Goal: Information Seeking & Learning: Understand process/instructions

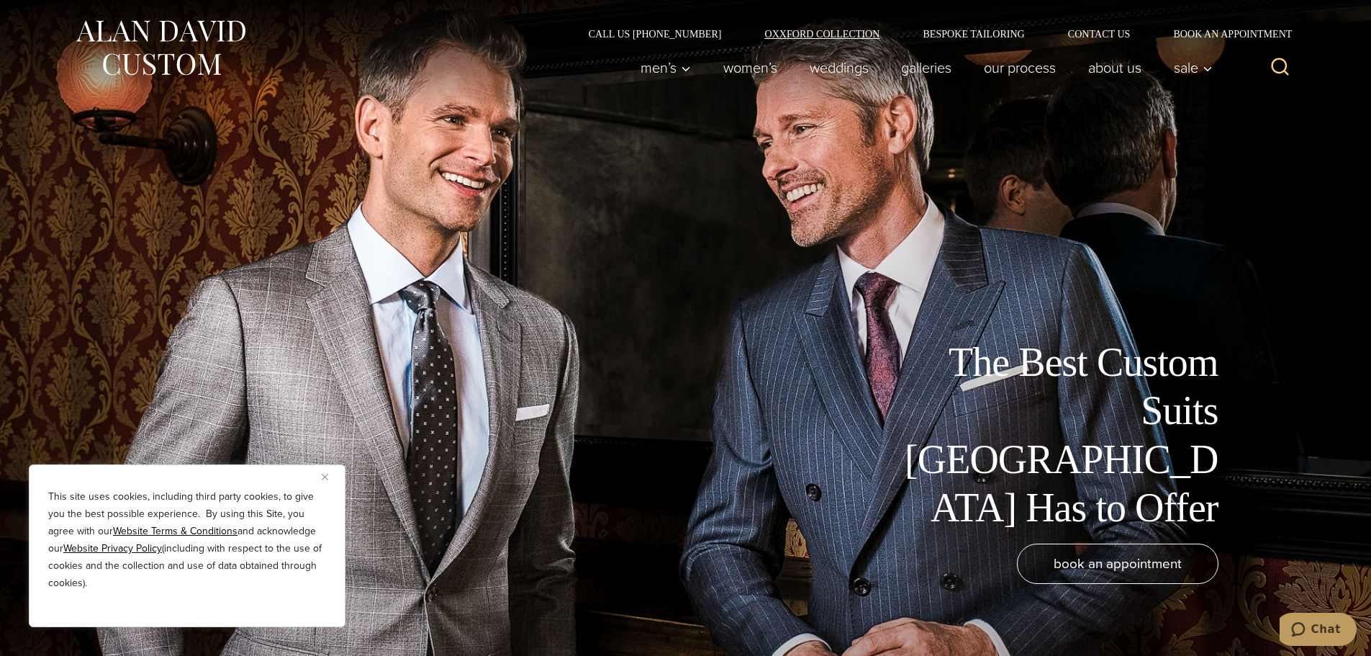
click at [844, 34] on link "Oxxford Collection" at bounding box center [822, 34] width 158 height 10
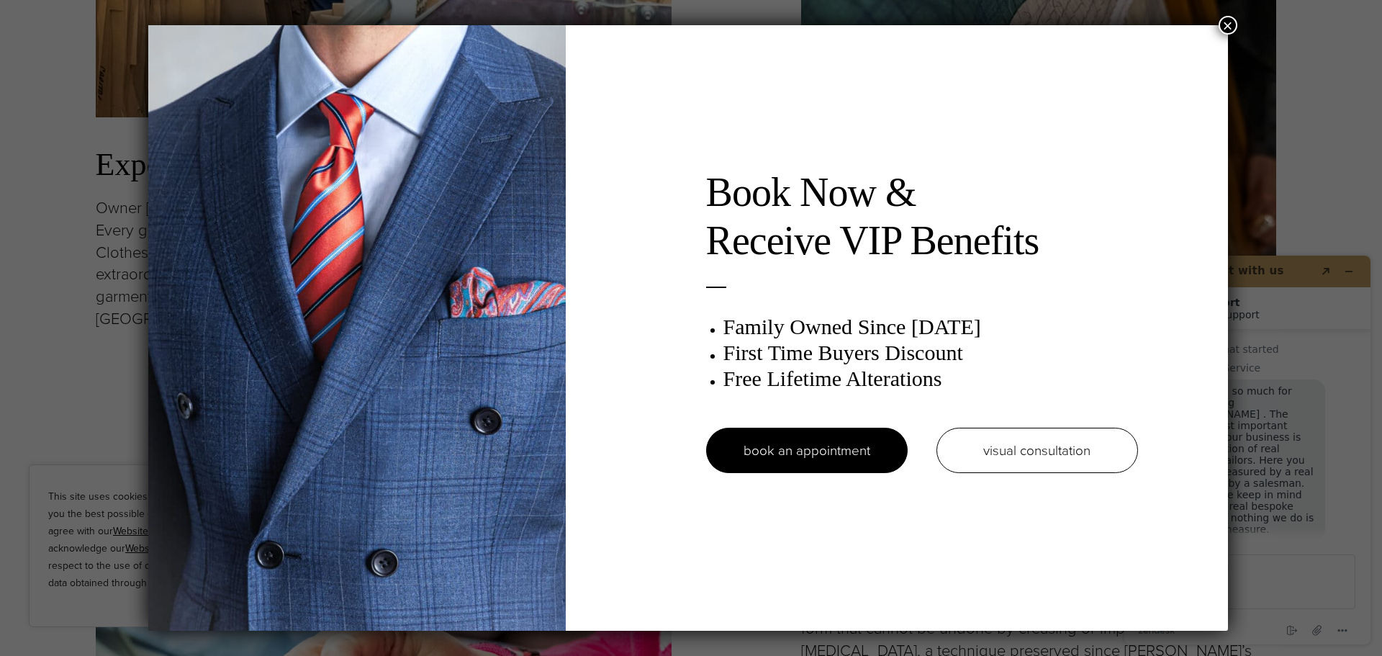
click at [1229, 30] on button "×" at bounding box center [1228, 25] width 19 height 19
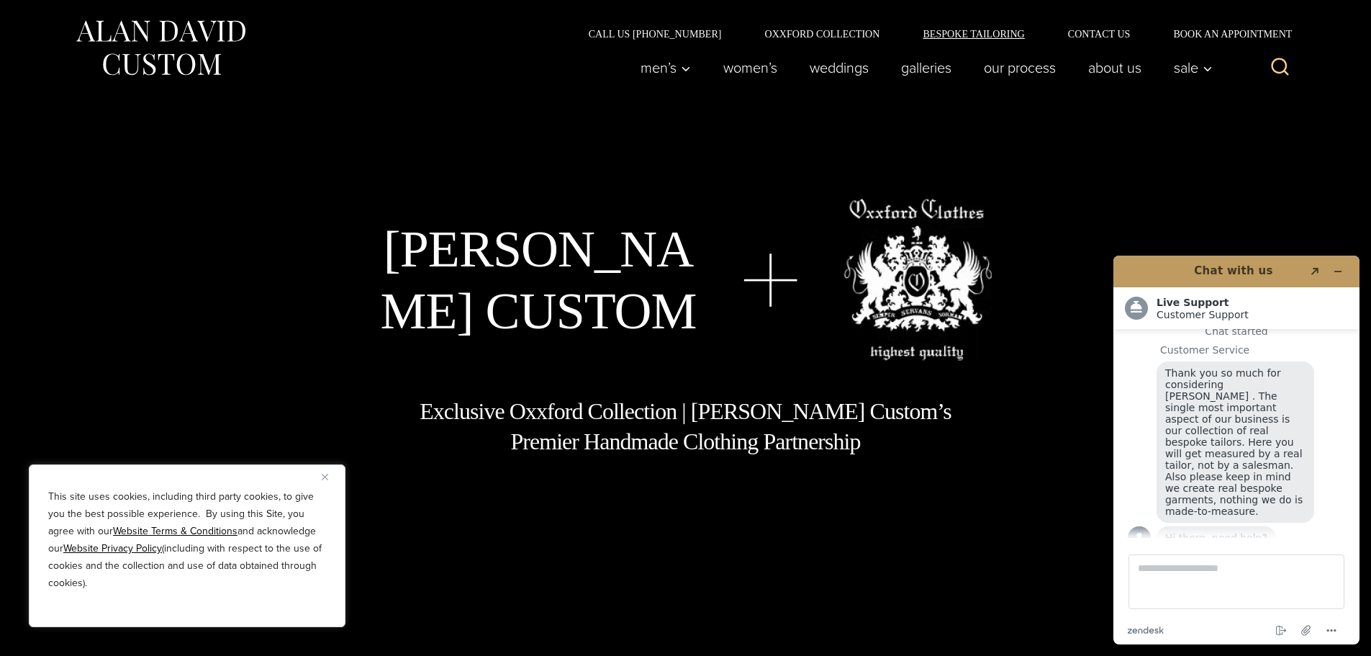
click at [978, 31] on link "Bespoke Tailoring" at bounding box center [973, 34] width 145 height 10
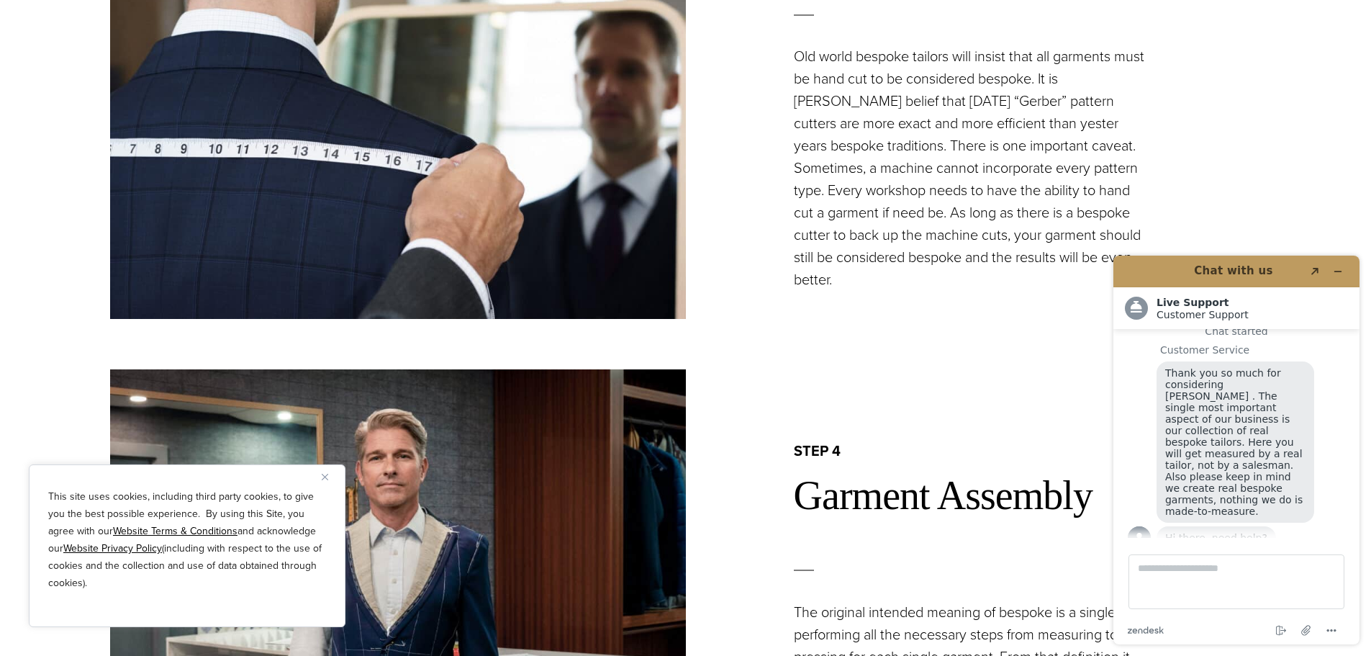
scroll to position [2951, 0]
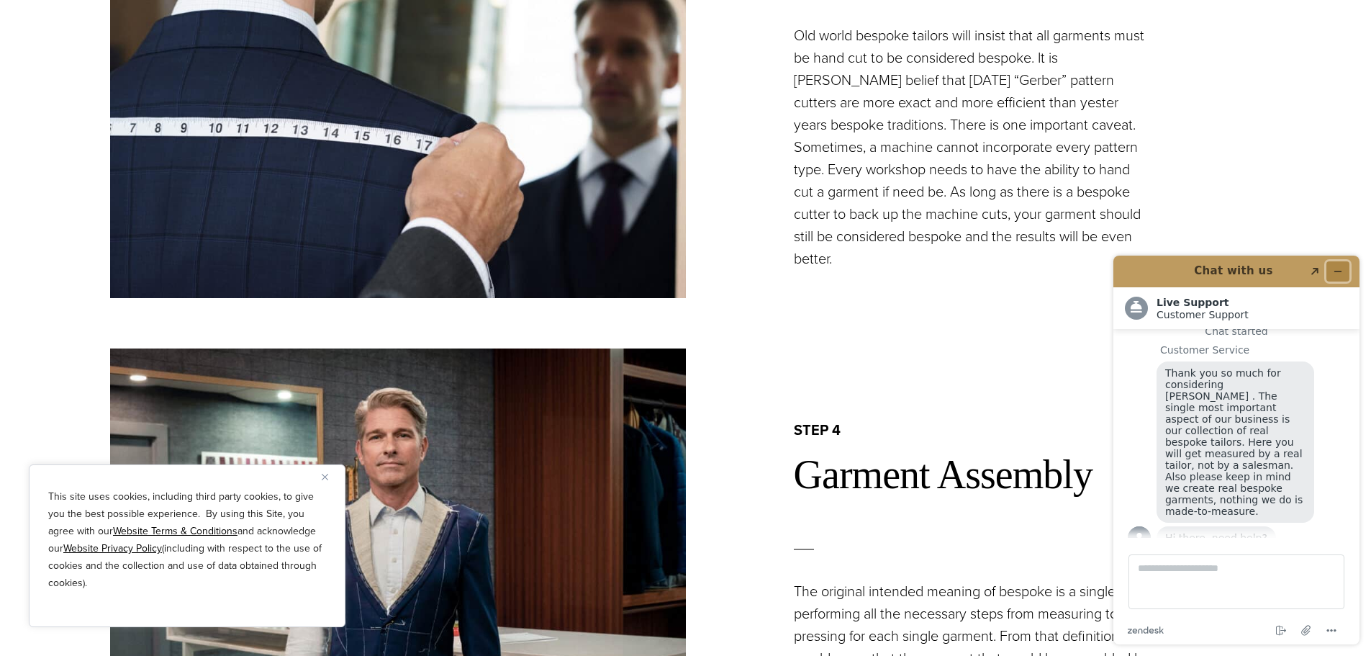
click at [1340, 268] on icon "Minimize widget" at bounding box center [1338, 271] width 10 height 10
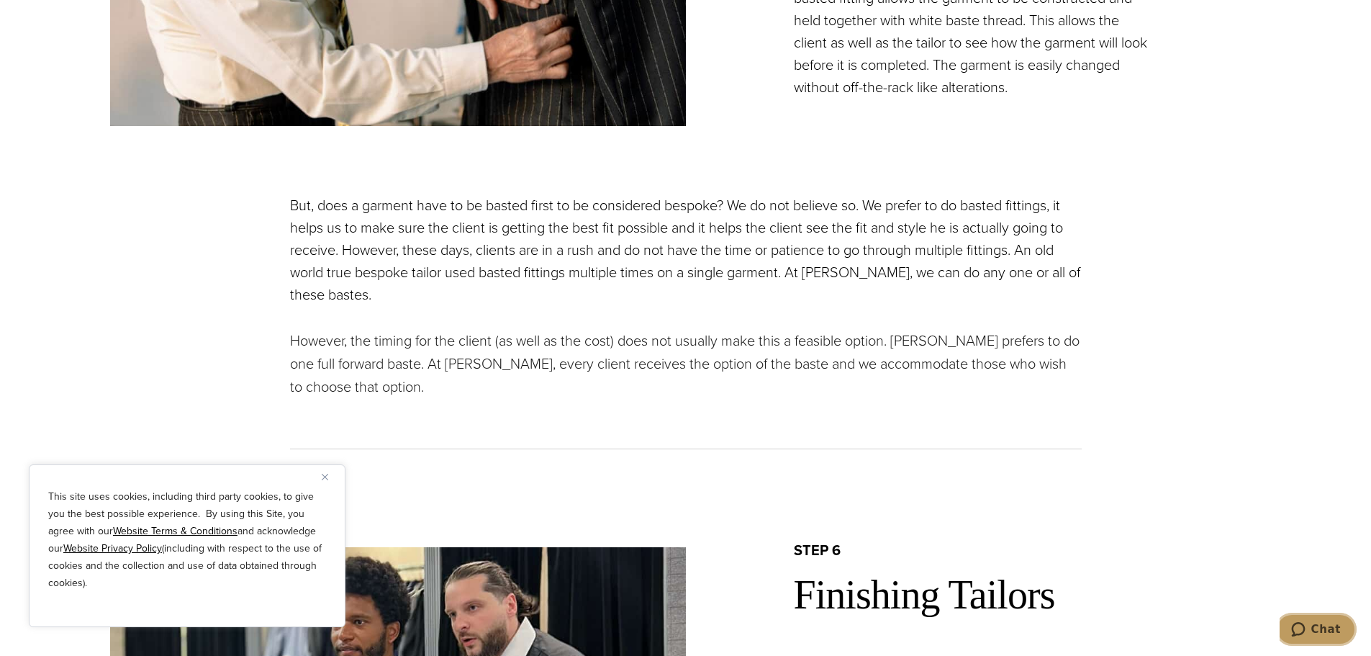
scroll to position [4535, 0]
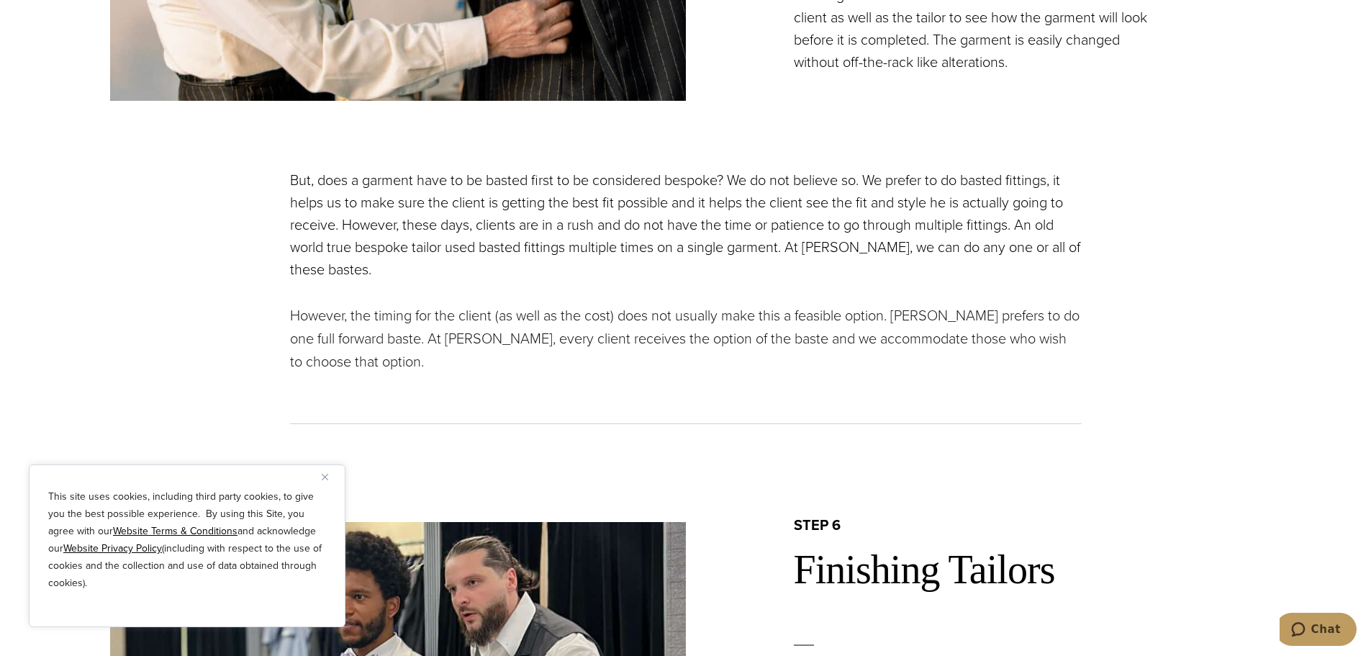
drag, startPoint x: 327, startPoint y: 482, endPoint x: 324, endPoint y: 470, distance: 12.6
click at [325, 477] on button "Close" at bounding box center [330, 476] width 17 height 17
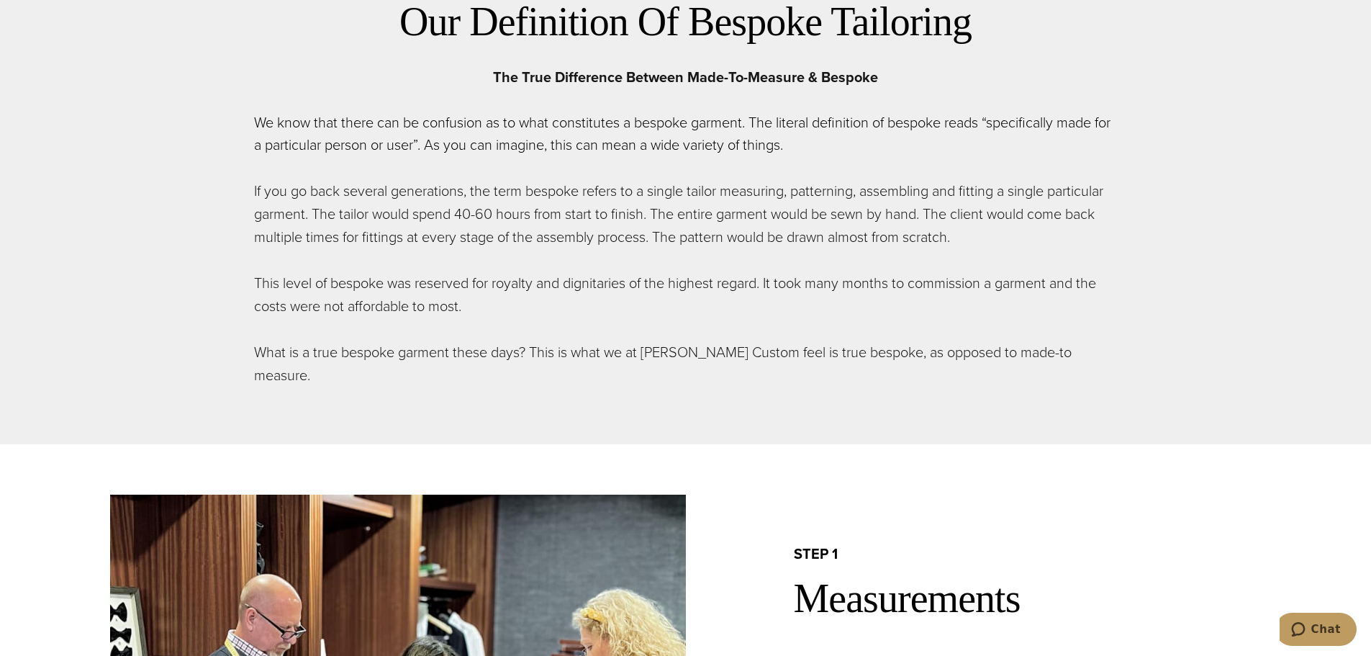
scroll to position [50, 0]
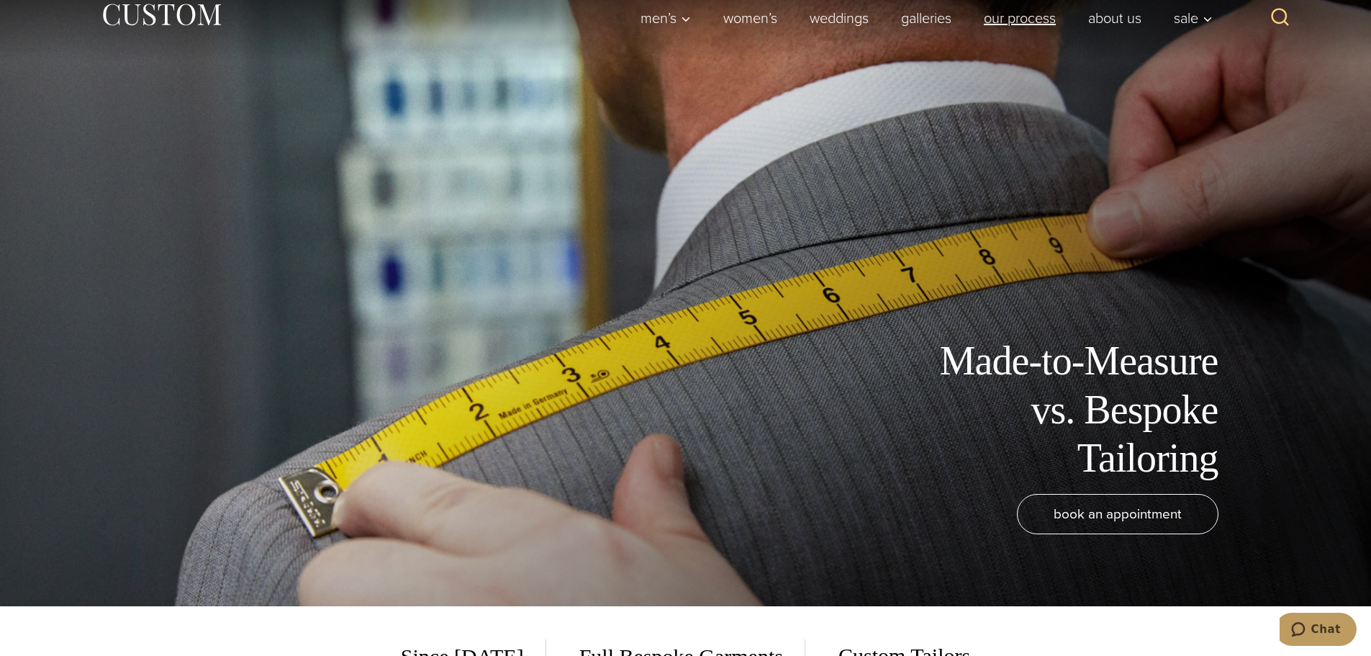
click at [1022, 17] on link "Our Process" at bounding box center [1019, 18] width 104 height 29
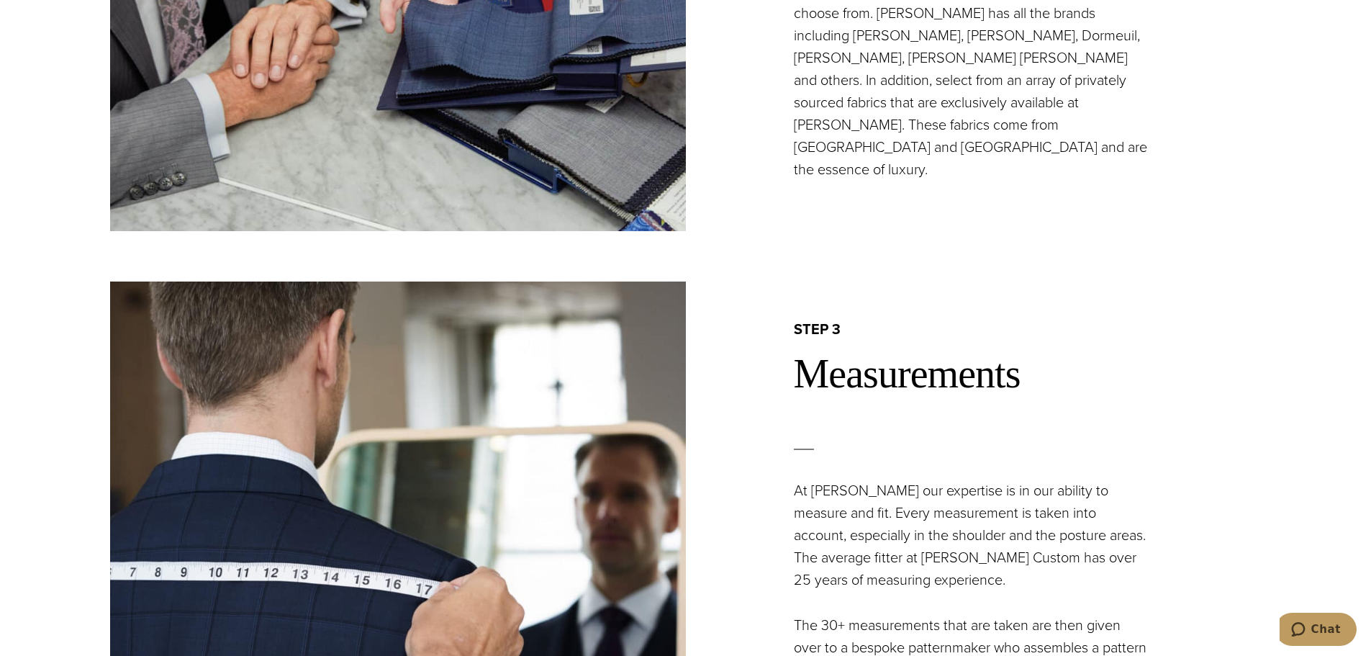
scroll to position [1800, 0]
